Goal: Information Seeking & Learning: Understand process/instructions

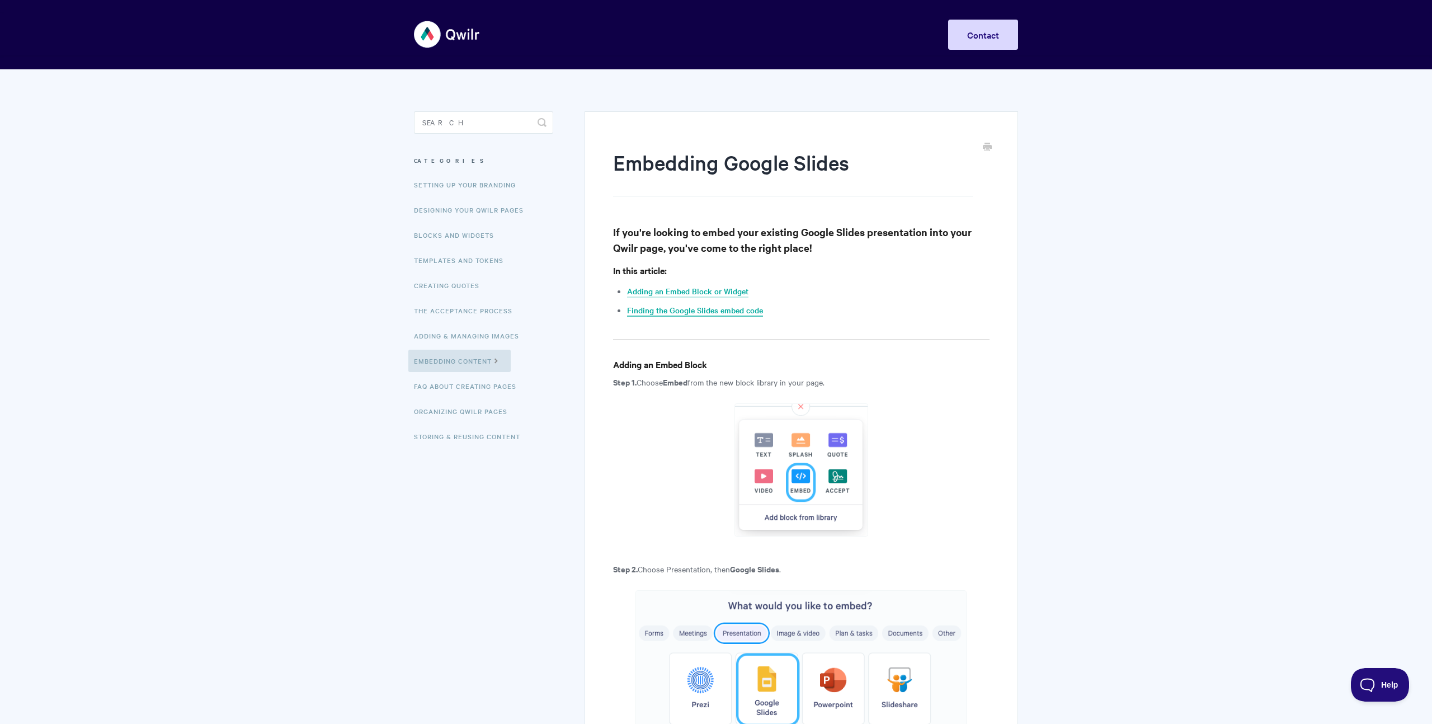
click at [723, 307] on link "Finding the Google Slides embed code" at bounding box center [695, 310] width 136 height 12
click at [732, 309] on link "Finding the Google Slides embed code" at bounding box center [695, 310] width 136 height 12
click at [745, 309] on link "Finding the Google Slides embed code" at bounding box center [695, 310] width 136 height 12
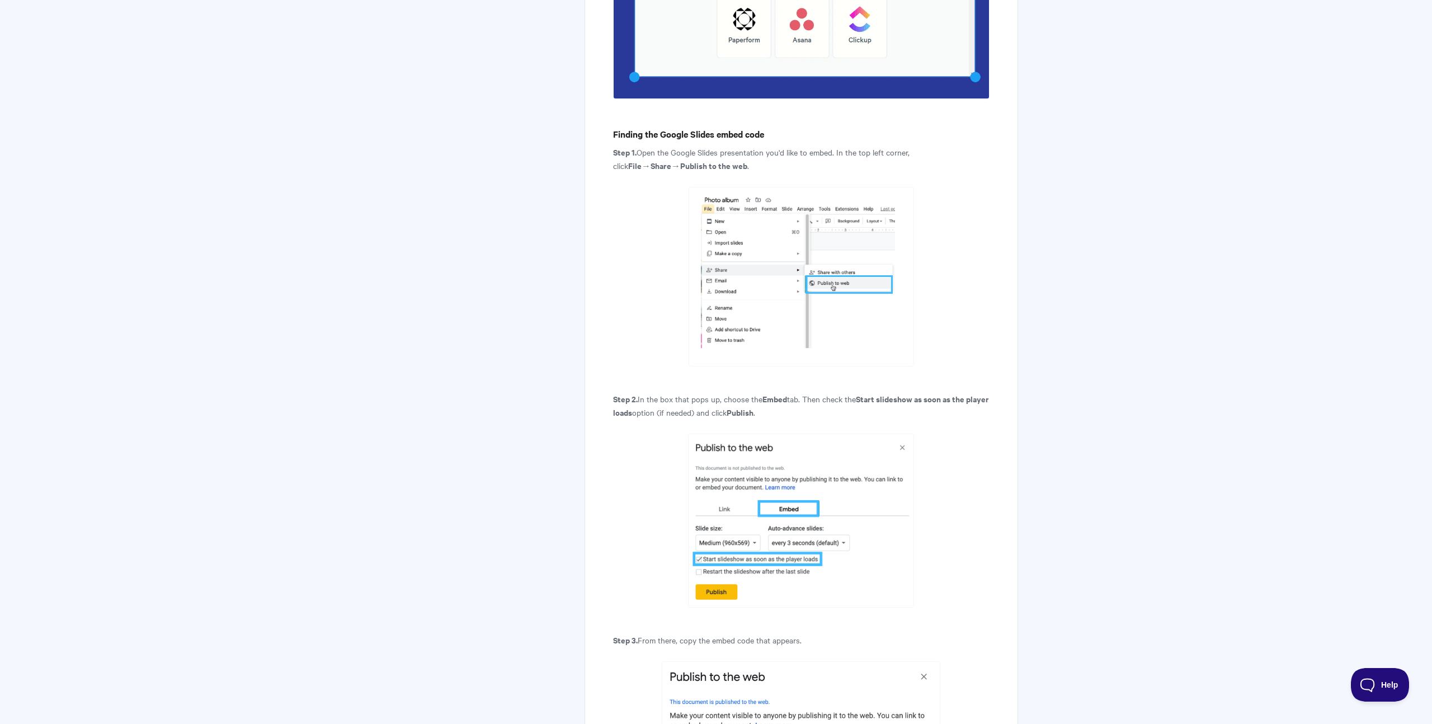
scroll to position [1660, 0]
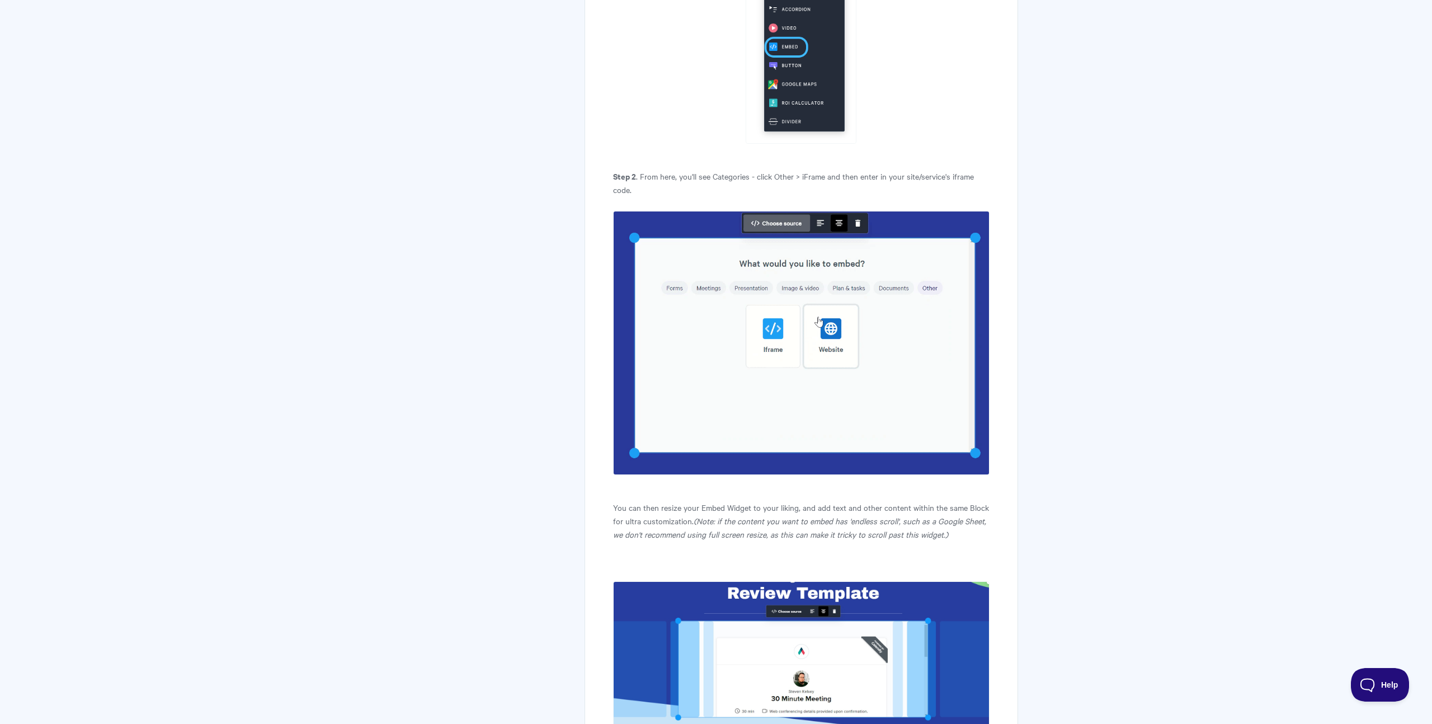
scroll to position [624, 0]
